Goal: Find specific page/section: Find specific page/section

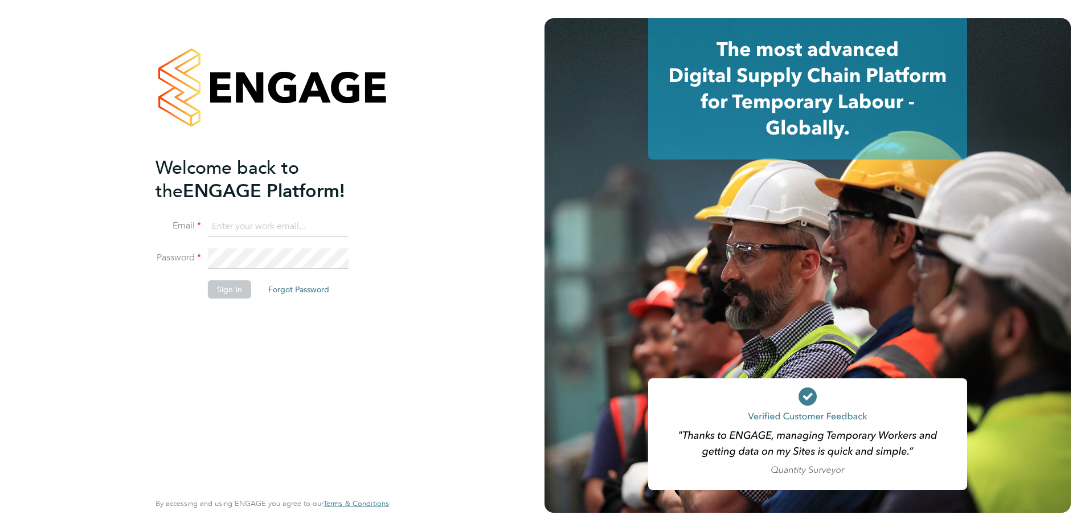
type input "[EMAIL_ADDRESS][DOMAIN_NAME]"
click at [227, 296] on button "Sign In" at bounding box center [229, 289] width 43 height 18
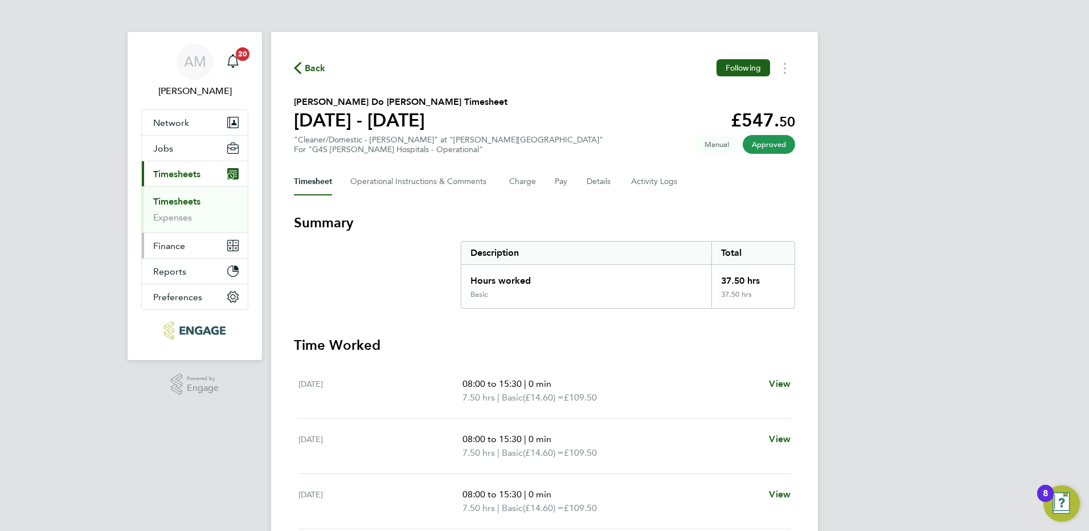
click at [174, 246] on span "Finance" at bounding box center [169, 245] width 32 height 11
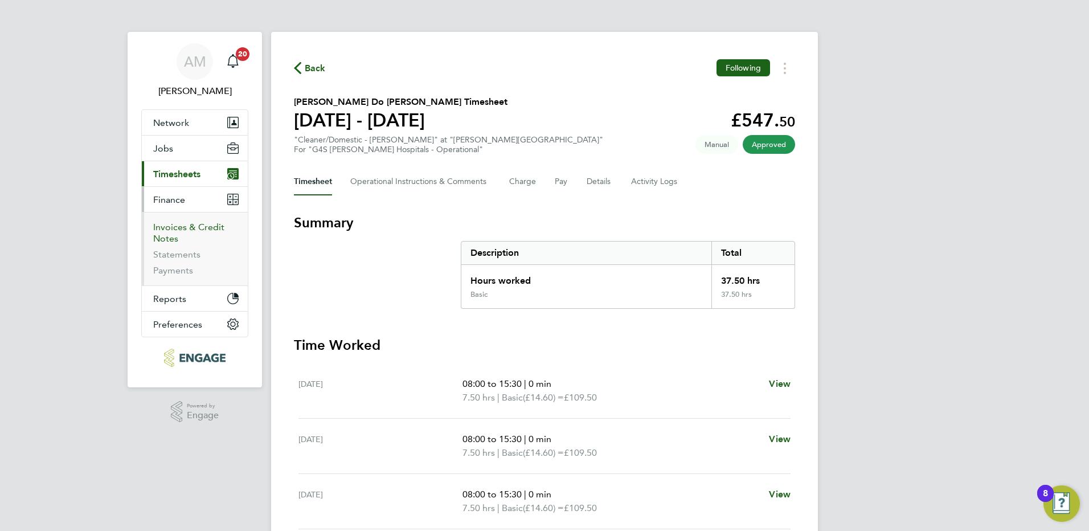
click at [174, 232] on link "Invoices & Credit Notes" at bounding box center [188, 233] width 71 height 22
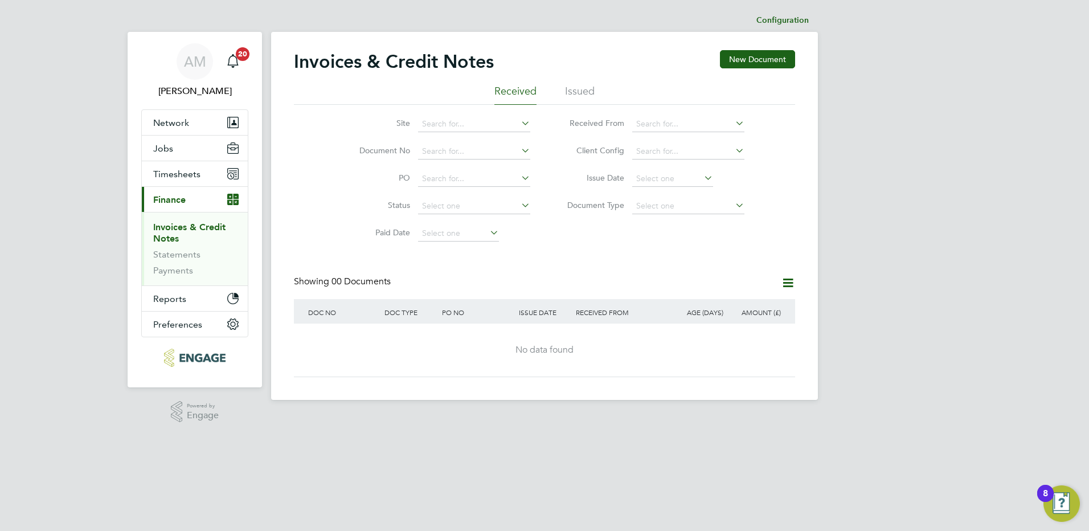
click at [586, 89] on li "Issued" at bounding box center [580, 94] width 30 height 21
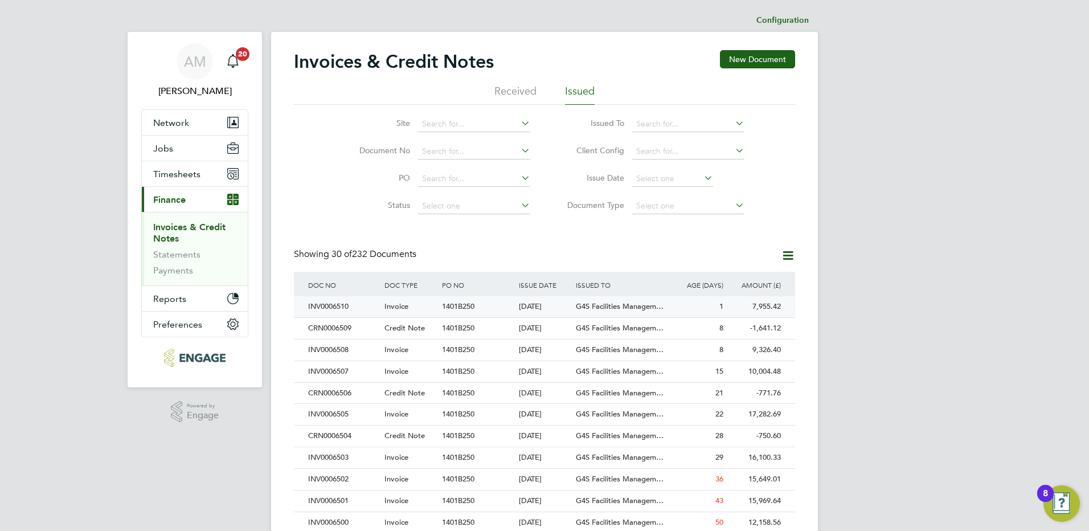
click at [453, 303] on span "1401B250" at bounding box center [458, 306] width 32 height 10
